Goal: Task Accomplishment & Management: Use online tool/utility

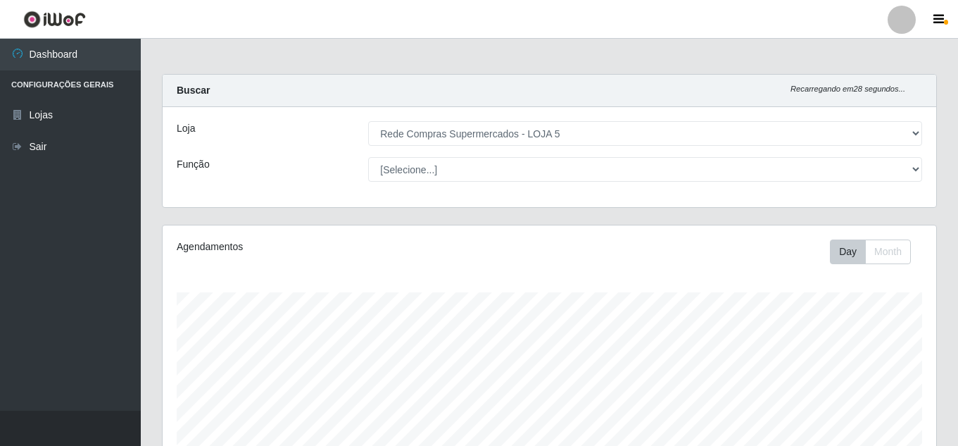
select select "397"
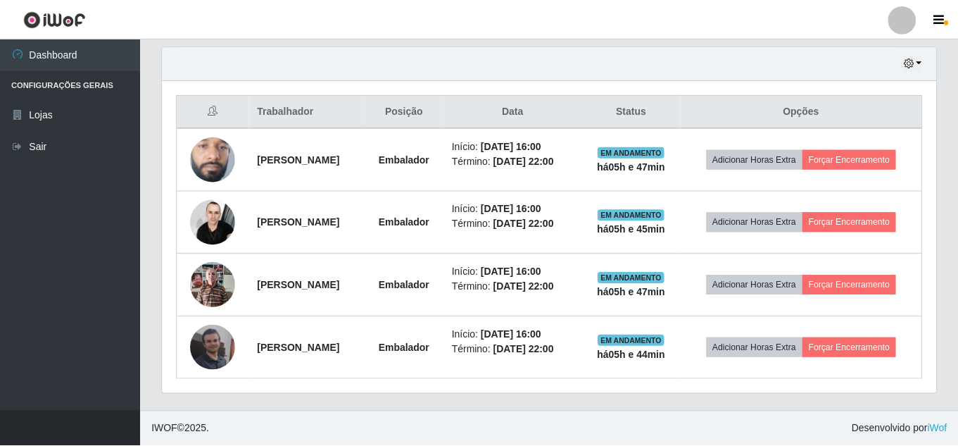
scroll to position [292, 766]
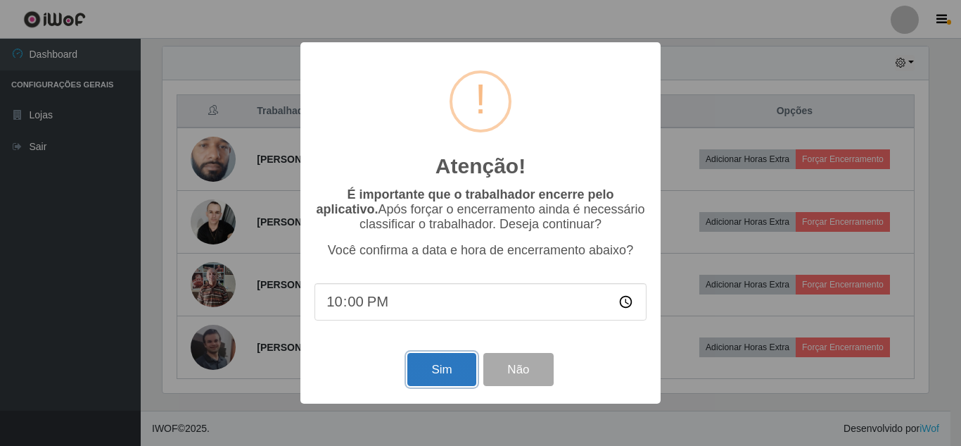
click at [448, 377] on button "Sim" at bounding box center [442, 369] width 68 height 33
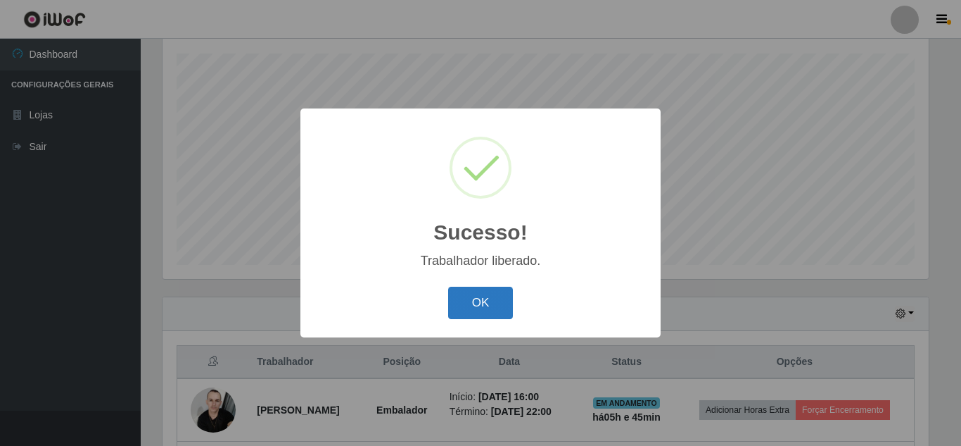
click at [501, 301] on button "OK" at bounding box center [480, 302] width 65 height 33
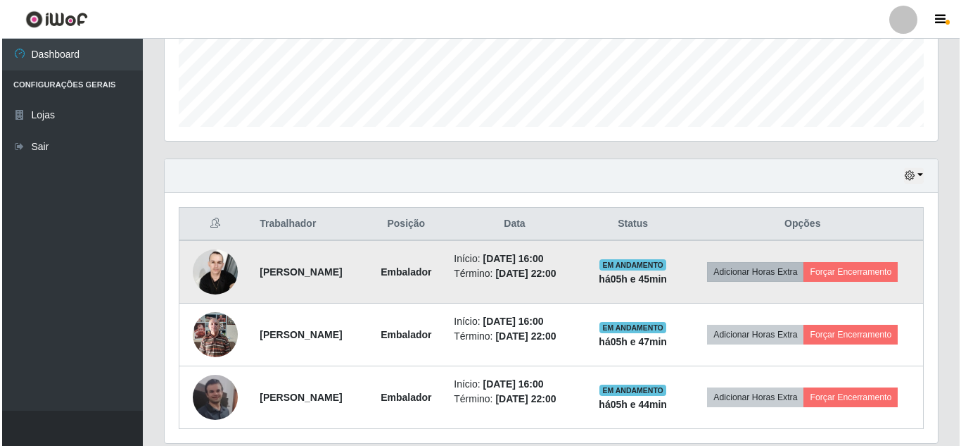
scroll to position [379, 0]
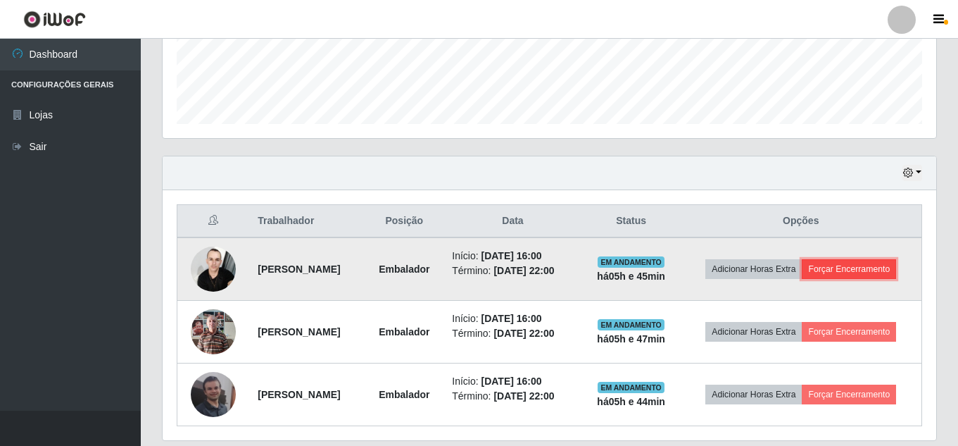
click at [814, 279] on button "Forçar Encerramento" at bounding box center [849, 269] width 94 height 20
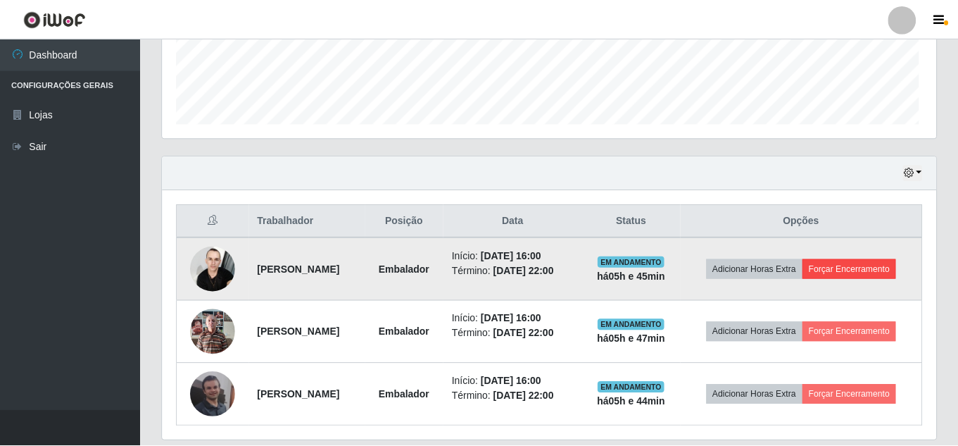
scroll to position [292, 766]
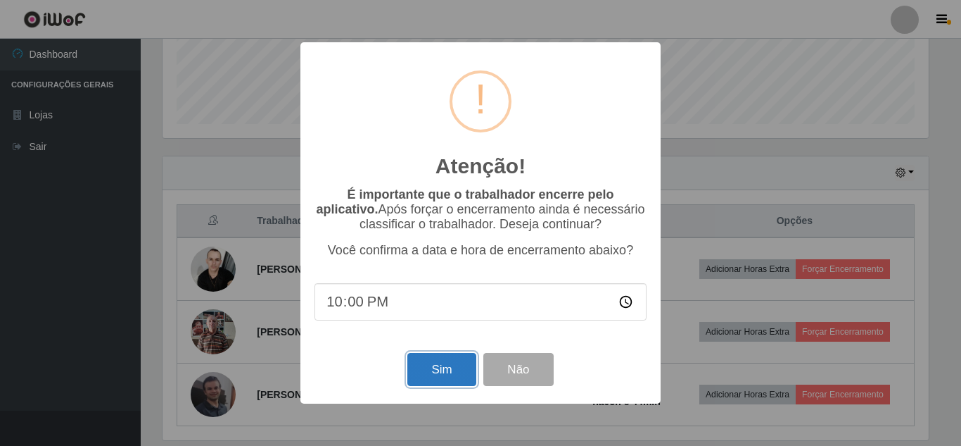
click at [457, 377] on button "Sim" at bounding box center [442, 369] width 68 height 33
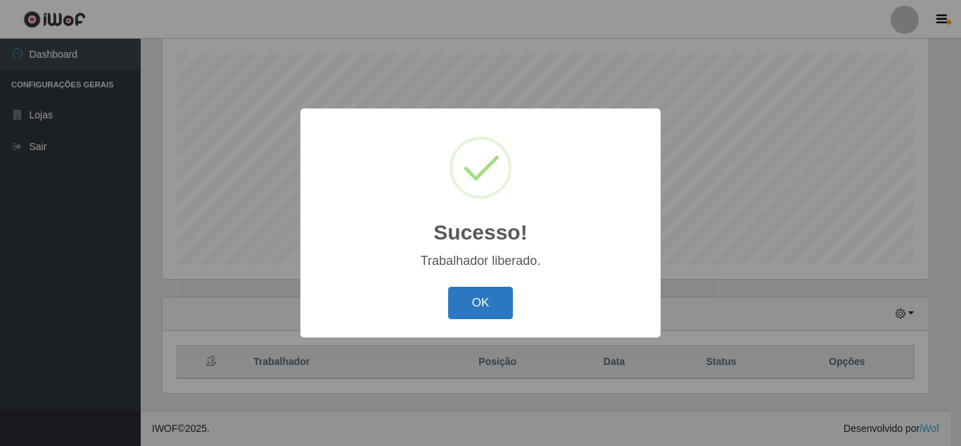
click at [479, 308] on button "OK" at bounding box center [480, 302] width 65 height 33
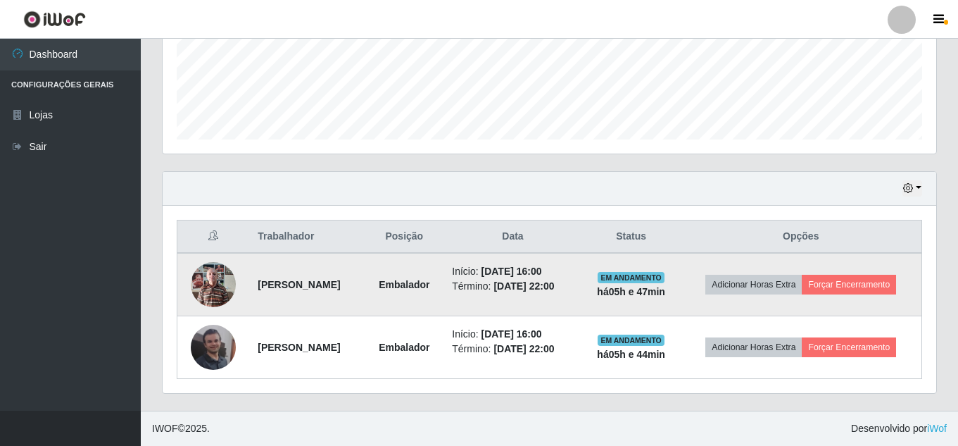
scroll to position [385, 0]
click at [838, 284] on button "Forçar Encerramento" at bounding box center [849, 284] width 94 height 20
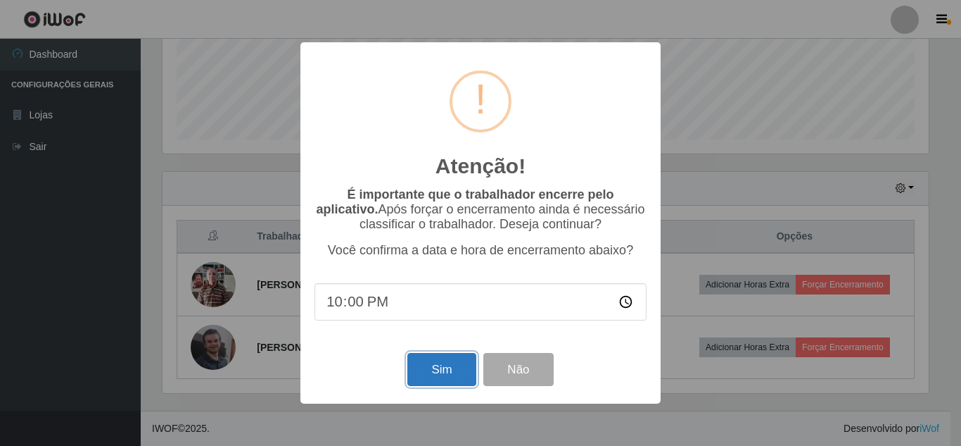
click at [432, 375] on button "Sim" at bounding box center [442, 369] width 68 height 33
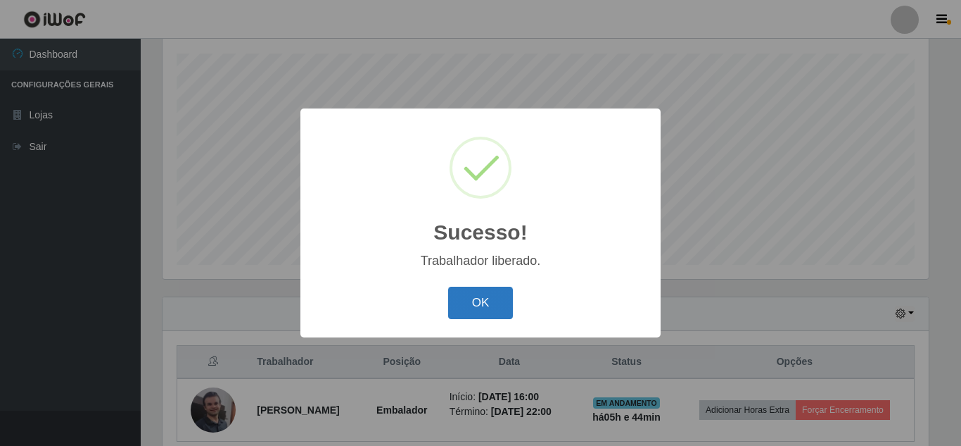
click at [482, 309] on button "OK" at bounding box center [480, 302] width 65 height 33
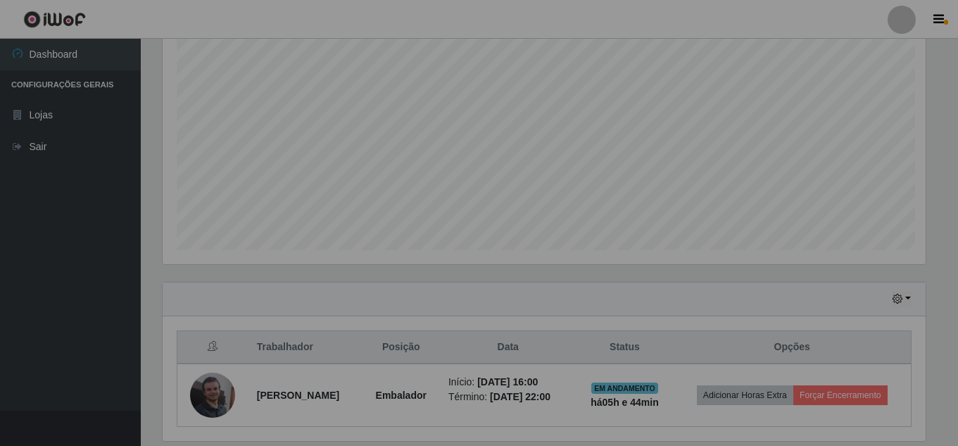
scroll to position [0, 0]
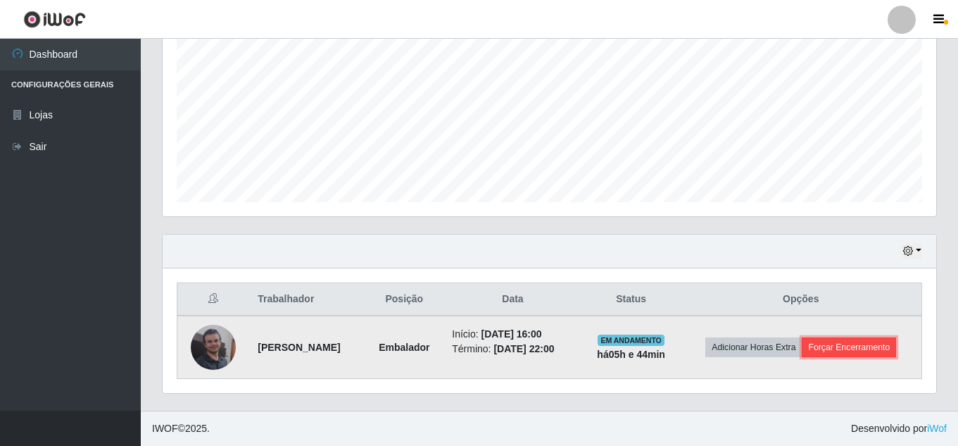
click at [835, 349] on button "Forçar Encerramento" at bounding box center [849, 347] width 94 height 20
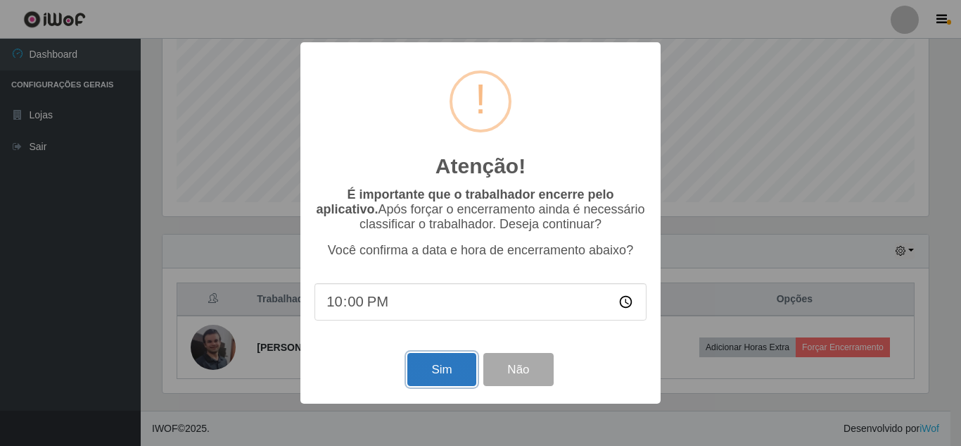
click at [417, 372] on button "Sim" at bounding box center [442, 369] width 68 height 33
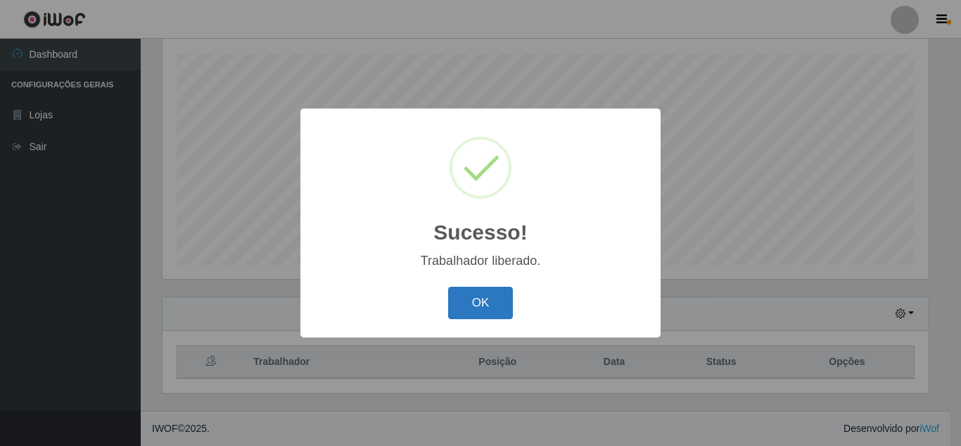
click at [491, 301] on button "OK" at bounding box center [480, 302] width 65 height 33
